Goal: Transaction & Acquisition: Purchase product/service

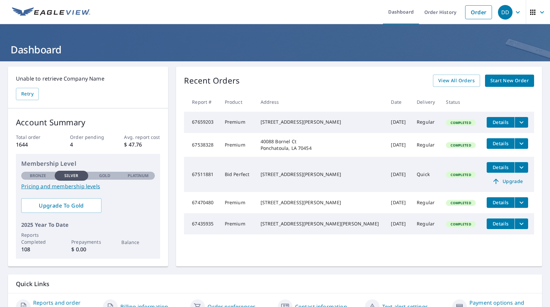
click at [503, 81] on span "Start New Order" at bounding box center [510, 81] width 38 height 8
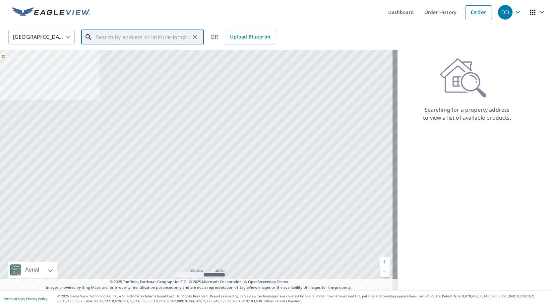
click at [127, 39] on input "text" at bounding box center [143, 37] width 95 height 19
paste input "[STREET_ADDRESS][PERSON_NAME]"
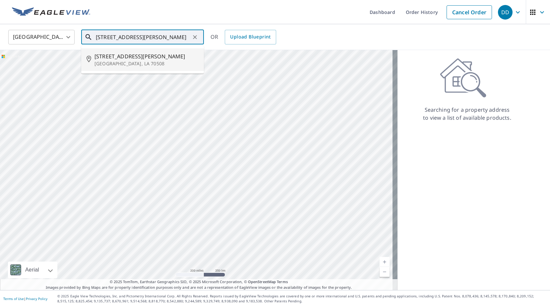
click at [121, 58] on span "[STREET_ADDRESS][PERSON_NAME]" at bounding box center [147, 56] width 104 height 8
type input "[STREET_ADDRESS][PERSON_NAME]"
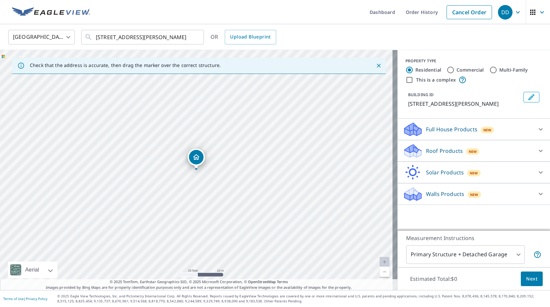
click at [492, 148] on div "Roof Products New" at bounding box center [468, 151] width 130 height 16
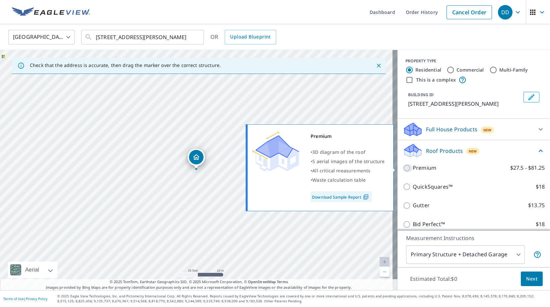
click at [403, 167] on input "Premium $27.5 - $81.25" at bounding box center [408, 168] width 10 height 8
checkbox input "true"
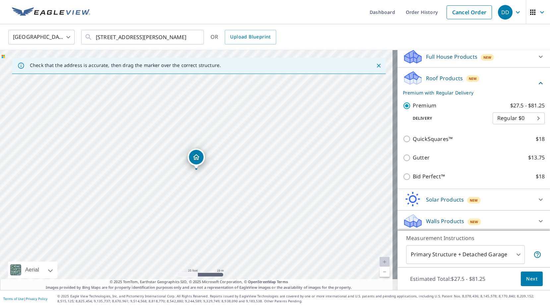
scroll to position [74, 0]
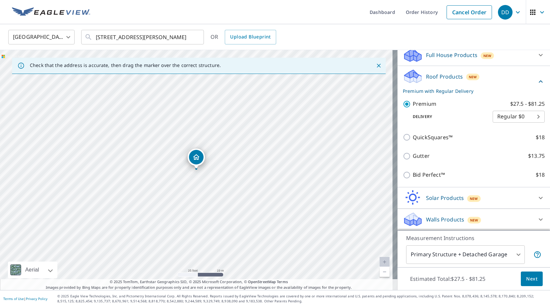
click at [512, 256] on body "DD DD Dashboard Order History Cancel Order DD [GEOGRAPHIC_DATA] [GEOGRAPHIC_DAT…" at bounding box center [275, 153] width 550 height 307
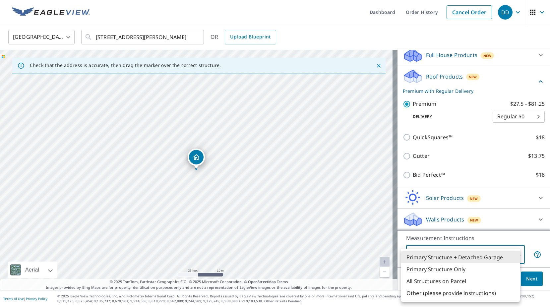
click at [512, 256] on li "Primary Structure + Detached Garage" at bounding box center [460, 257] width 119 height 12
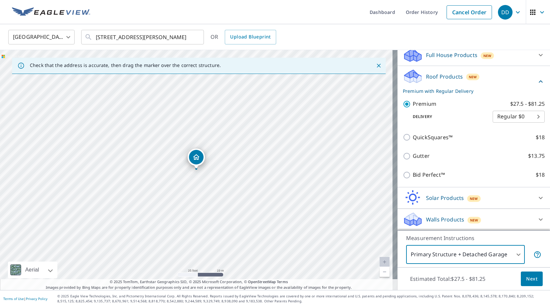
click at [527, 279] on span "Next" at bounding box center [531, 279] width 11 height 8
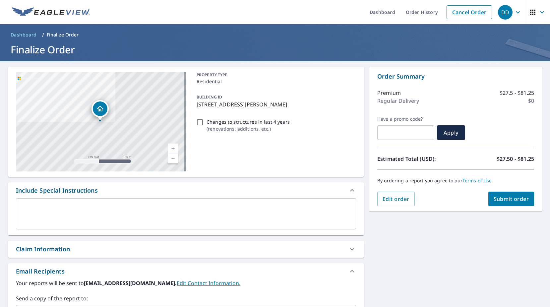
click at [507, 199] on span "Submit order" at bounding box center [511, 198] width 35 height 7
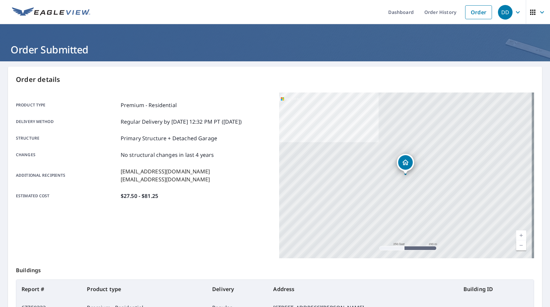
scroll to position [83, 0]
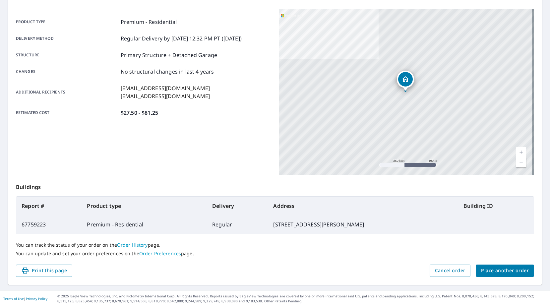
click at [505, 276] on button "Place another order" at bounding box center [505, 271] width 58 height 12
